Goal: Navigation & Orientation: Find specific page/section

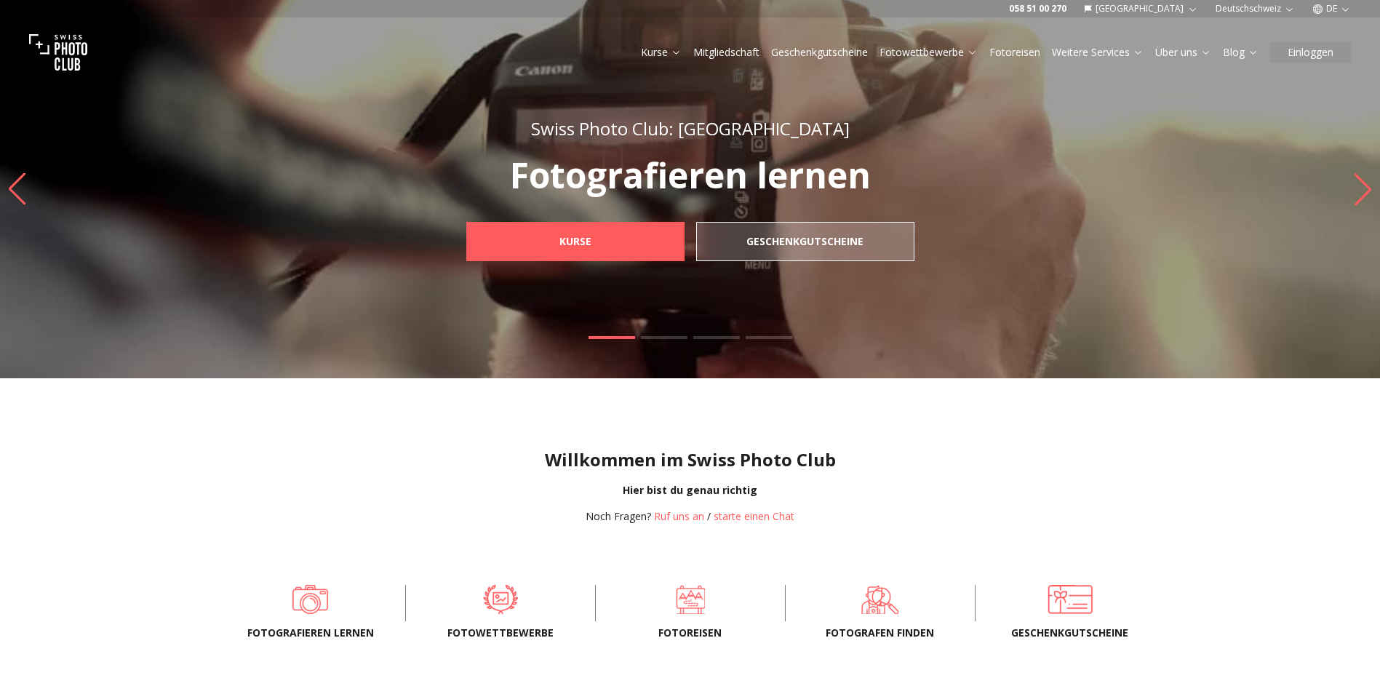
click at [895, 626] on span "Fotografen finden" at bounding box center [880, 633] width 143 height 15
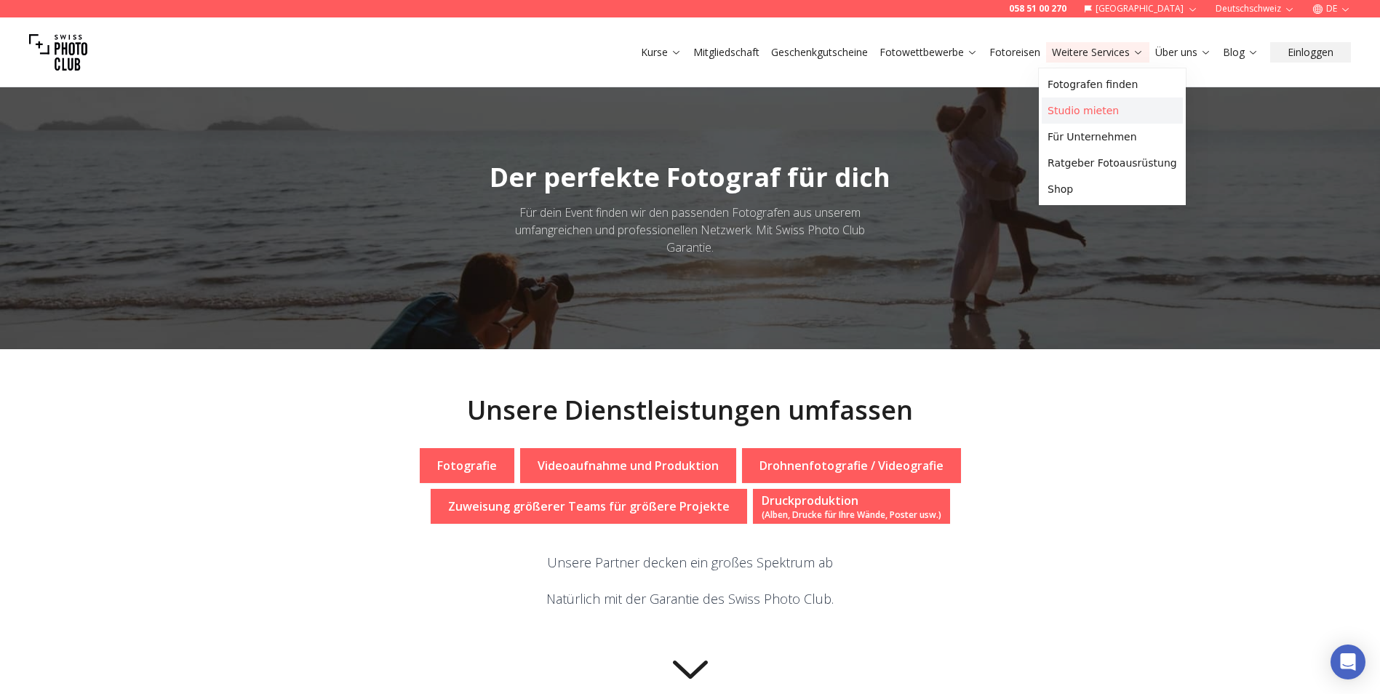
click at [1078, 105] on link "Studio mieten" at bounding box center [1112, 110] width 141 height 26
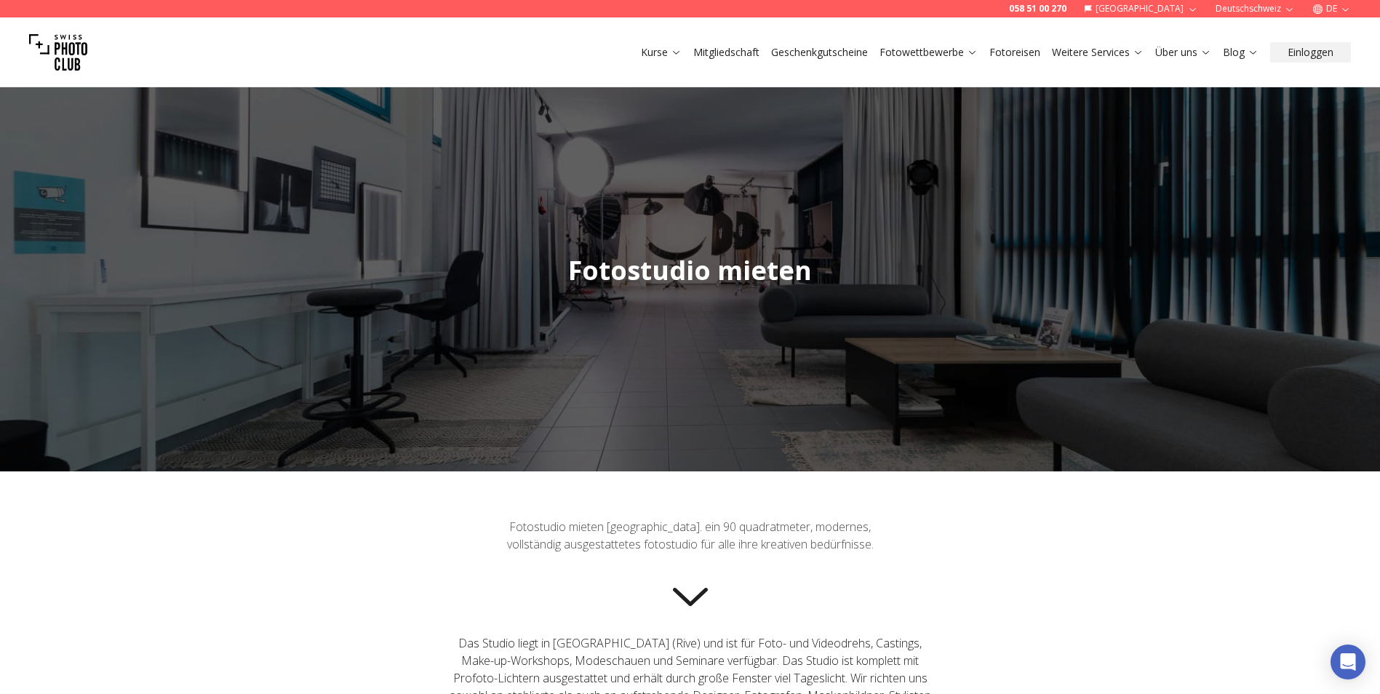
click at [1361, 282] on div at bounding box center [690, 271] width 1380 height 402
click at [708, 279] on span "Fotostudio mieten" at bounding box center [690, 270] width 244 height 36
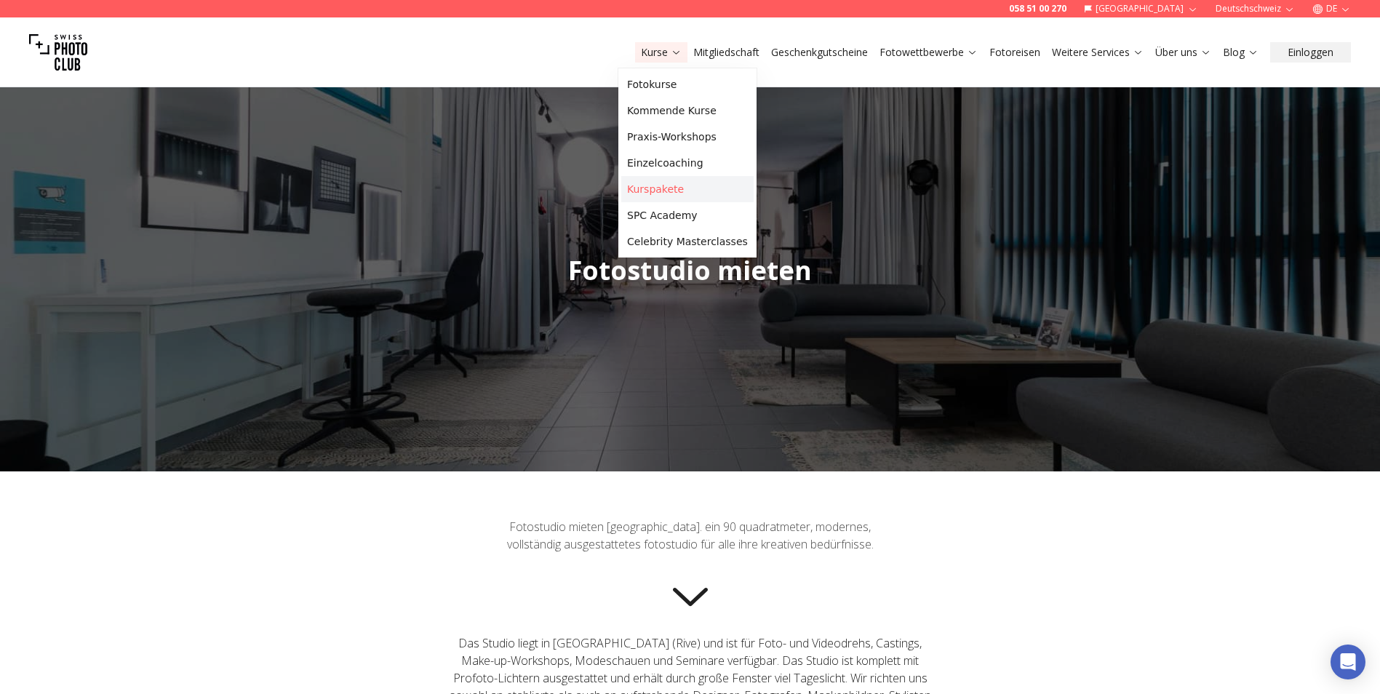
click at [656, 185] on link "Kurspakete" at bounding box center [687, 189] width 132 height 26
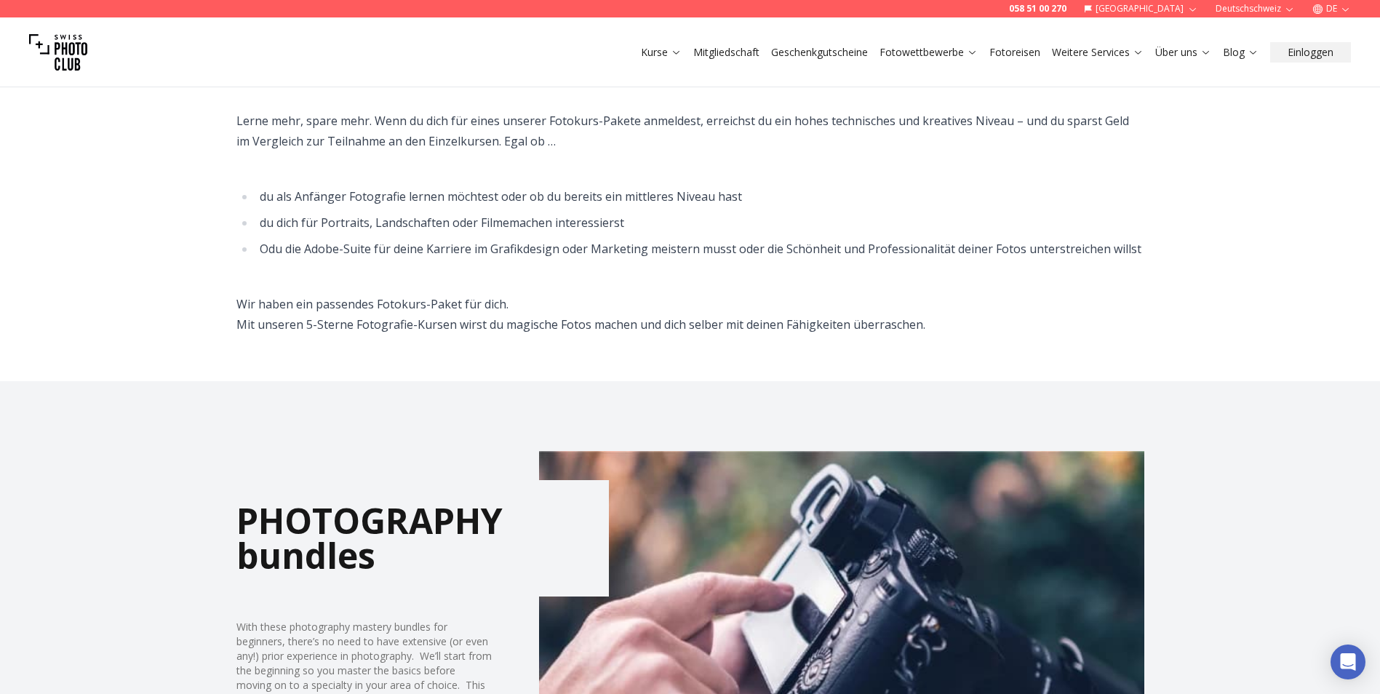
scroll to position [364, 0]
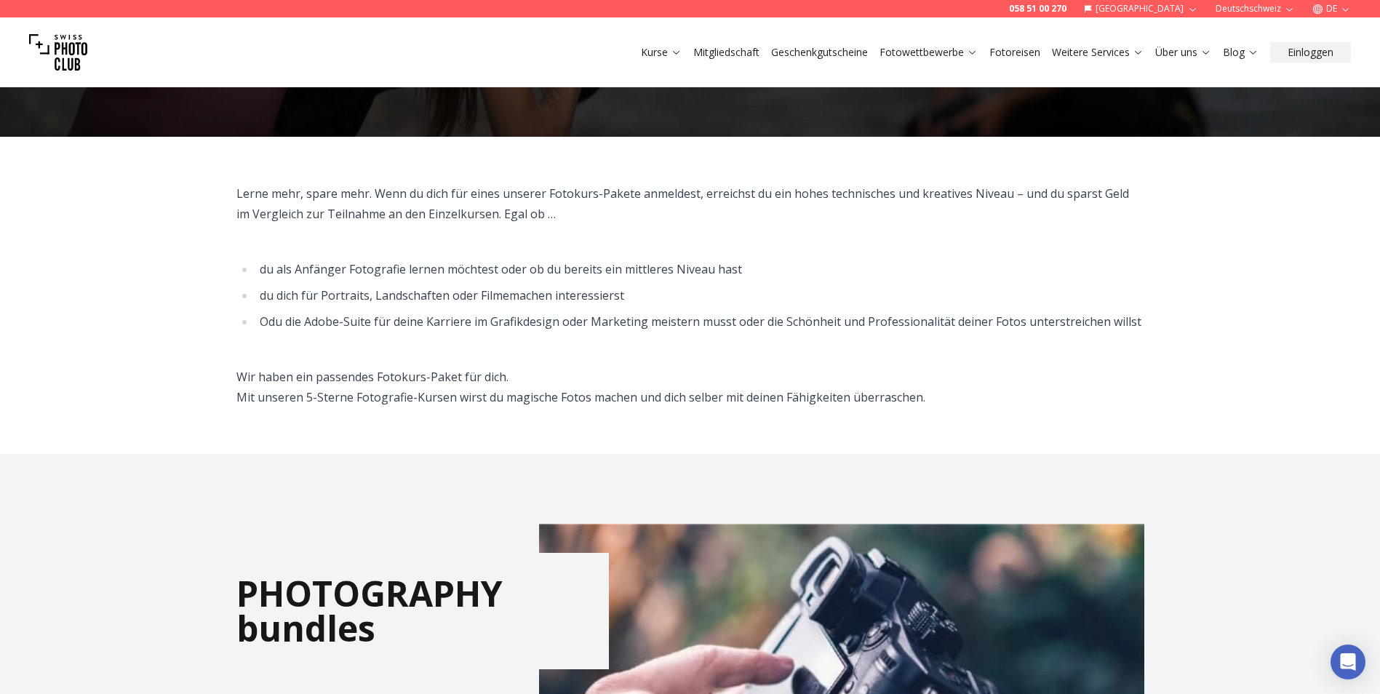
click at [1232, 48] on link "Blog" at bounding box center [1241, 52] width 36 height 15
click at [1251, 111] on link "Blog Startseite" at bounding box center [1289, 110] width 141 height 26
